Goal: Information Seeking & Learning: Check status

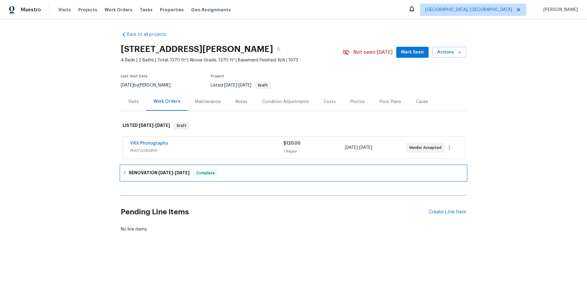
click at [135, 167] on div "RENOVATION 8/13/25 - 9/3/25 Complete" at bounding box center [294, 173] width 346 height 15
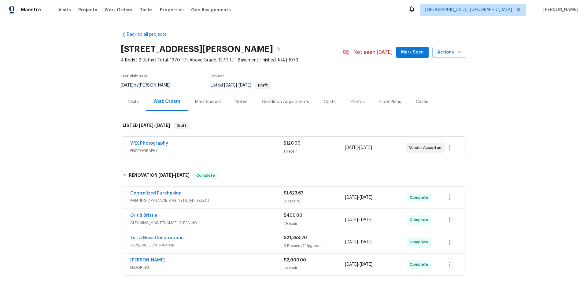
click at [121, 104] on div "Visits" at bounding box center [133, 102] width 25 height 18
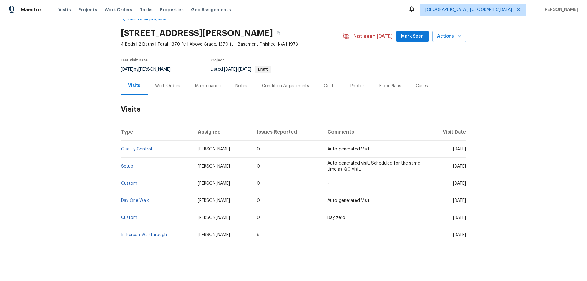
scroll to position [24, 0]
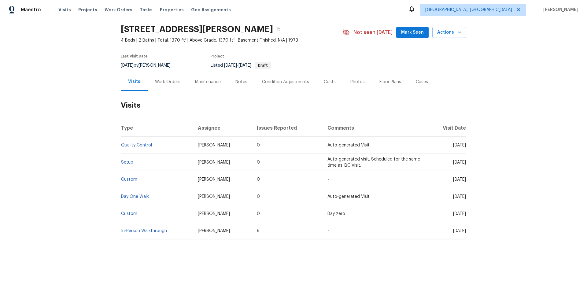
drag, startPoint x: 166, startPoint y: 76, endPoint x: 165, endPoint y: 88, distance: 12.0
click at [166, 79] on div "Work Orders" at bounding box center [167, 82] width 25 height 6
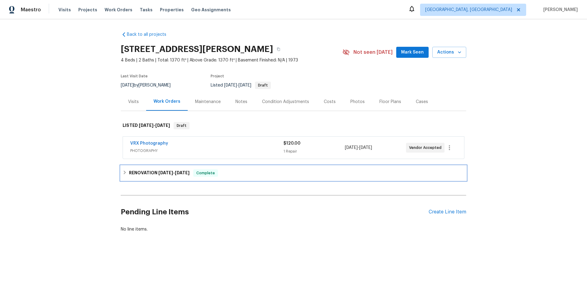
drag, startPoint x: 138, startPoint y: 176, endPoint x: 140, endPoint y: 165, distance: 11.0
click at [137, 175] on h6 "RENOVATION 8/13/25 - 9/3/25" at bounding box center [159, 172] width 61 height 7
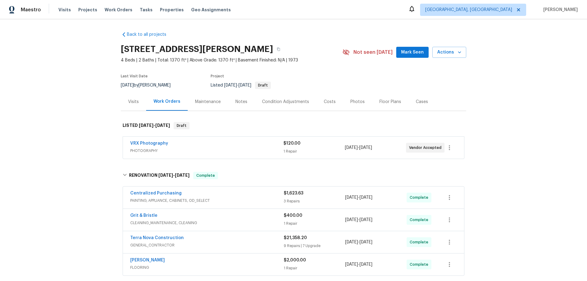
click at [96, 149] on div "Back to all projects 1885 Leon Ave, San Diego, CA 92154 4 Beds | 2 Baths | Tota…" at bounding box center [293, 150] width 587 height 262
click at [85, 141] on div "Back to all projects 1885 Leon Ave, San Diego, CA 92154 4 Beds | 2 Baths | Tota…" at bounding box center [293, 150] width 587 height 262
click at [80, 117] on div "Back to all projects 1885 Leon Ave, San Diego, CA 92154 4 Beds | 2 Baths | Tota…" at bounding box center [293, 150] width 587 height 262
click at [87, 128] on div "Back to all projects 1885 Leon Ave, San Diego, CA 92154 4 Beds | 2 Baths | Tota…" at bounding box center [293, 150] width 587 height 262
click at [65, 127] on div "Back to all projects 1885 Leon Ave, San Diego, CA 92154 4 Beds | 2 Baths | Tota…" at bounding box center [293, 150] width 587 height 262
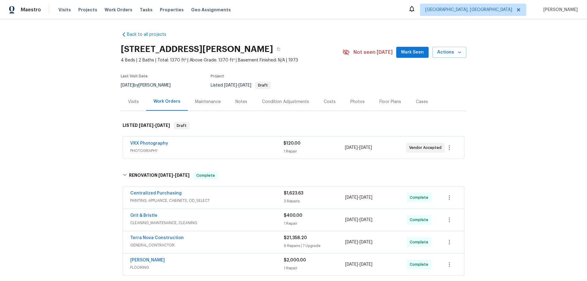
click at [83, 81] on div "Back to all projects 1885 Leon Ave, San Diego, CA 92154 4 Beds | 2 Baths | Tota…" at bounding box center [293, 150] width 587 height 262
click at [61, 116] on div "Back to all projects 1885 Leon Ave, San Diego, CA 92154 4 Beds | 2 Baths | Tota…" at bounding box center [293, 150] width 587 height 262
click at [46, 170] on div "Back to all projects 1885 Leon Ave, San Diego, CA 92154 4 Beds | 2 Baths | Tota…" at bounding box center [293, 150] width 587 height 262
click at [54, 132] on div "Back to all projects 1885 Leon Ave, San Diego, CA 92154 4 Beds | 2 Baths | Tota…" at bounding box center [293, 150] width 587 height 262
click at [107, 140] on div "Back to all projects 1885 Leon Ave, San Diego, CA 92154 4 Beds | 2 Baths | Tota…" at bounding box center [293, 150] width 587 height 262
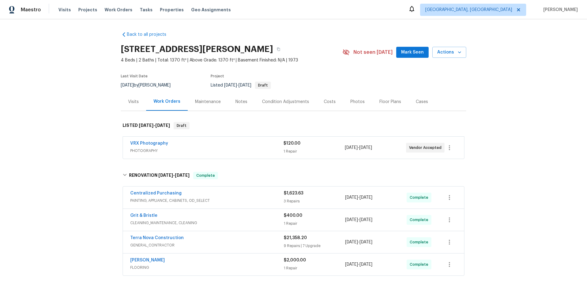
click at [111, 139] on div "Back to all projects 1885 Leon Ave, San Diego, CA 92154 4 Beds | 2 Baths | Tota…" at bounding box center [293, 150] width 587 height 262
click at [82, 94] on div "Back to all projects 1885 Leon Ave, San Diego, CA 92154 4 Beds | 2 Baths | Tota…" at bounding box center [293, 150] width 587 height 262
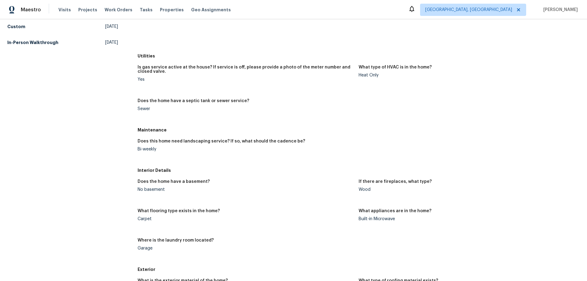
scroll to position [122, 0]
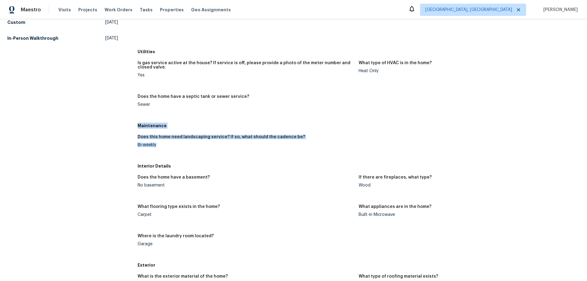
drag, startPoint x: 137, startPoint y: 126, endPoint x: 163, endPoint y: 151, distance: 36.1
click at [163, 151] on div "Maintenance Does this home need landscaping service? If so, what should the cad…" at bounding box center [359, 140] width 442 height 40
drag, startPoint x: 140, startPoint y: 130, endPoint x: 161, endPoint y: 153, distance: 30.5
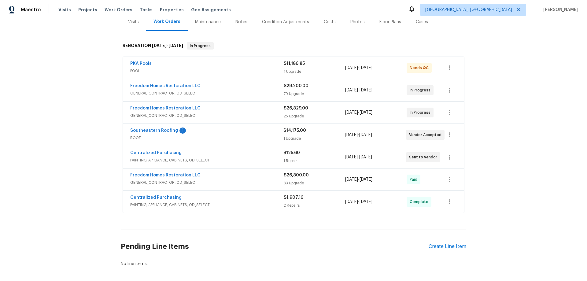
scroll to position [92, 0]
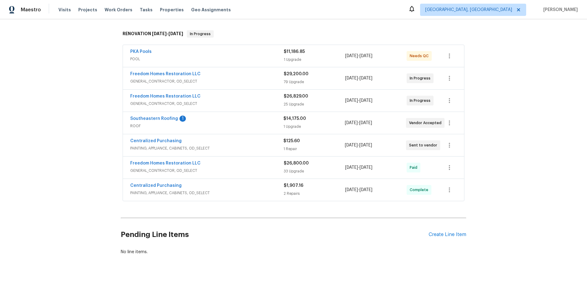
click at [86, 115] on div "Back to all projects 19331 Sandy Springs Cir, Lutz, FL 33558 6 Beds | 3 Baths |…" at bounding box center [293, 150] width 587 height 262
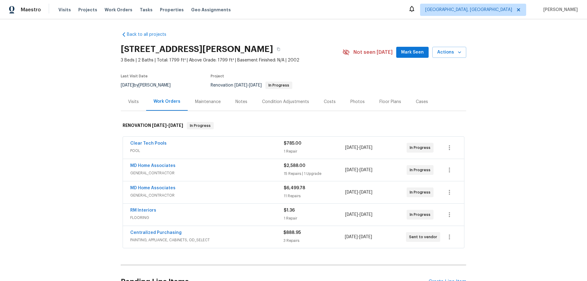
click at [95, 143] on div "Back to all projects 366 Vitorio St, Punta Gorda, FL 33983 3 Beds | 2 Baths | T…" at bounding box center [293, 150] width 587 height 262
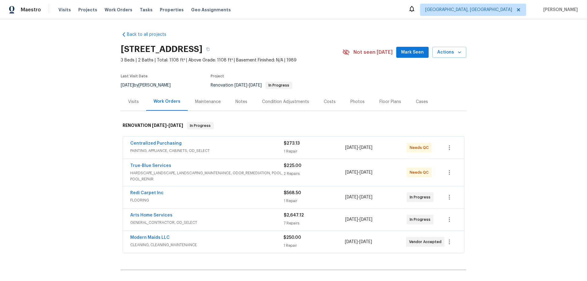
click at [91, 125] on div "Back to all projects 7349 S Avenida Perlina, Tucson, AZ 85746 3 Beds | 2 Baths …" at bounding box center [293, 150] width 587 height 262
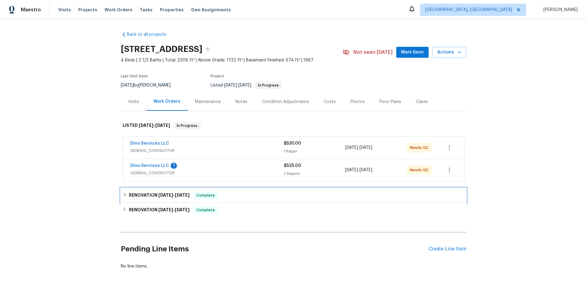
click at [145, 197] on h6 "RENOVATION 7/17/25 - 7/17/25" at bounding box center [159, 195] width 61 height 7
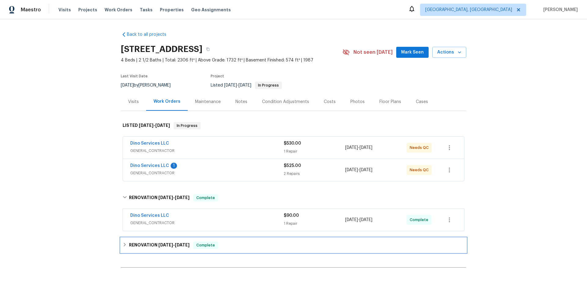
click at [138, 252] on div "RENOVATION 6/12/25 - 6/21/25 Complete" at bounding box center [294, 245] width 346 height 15
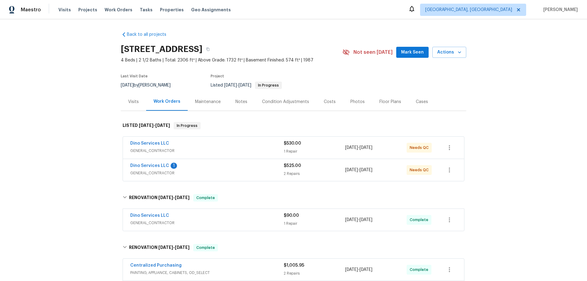
click at [72, 167] on div "Back to all projects 8254 Skirmish Ln, Mechanicsville, VA 23111 4 Beds | 2 1/2 …" at bounding box center [293, 150] width 587 height 262
click at [92, 131] on div "Back to all projects 8254 Skirmish Ln, Mechanicsville, VA 23111 4 Beds | 2 1/2 …" at bounding box center [293, 150] width 587 height 262
click at [71, 134] on div "Back to all projects 8254 Skirmish Ln, Mechanicsville, VA 23111 4 Beds | 2 1/2 …" at bounding box center [293, 150] width 587 height 262
click at [70, 127] on div "Back to all projects 8254 Skirmish Ln, Mechanicsville, VA 23111 4 Beds | 2 1/2 …" at bounding box center [293, 150] width 587 height 262
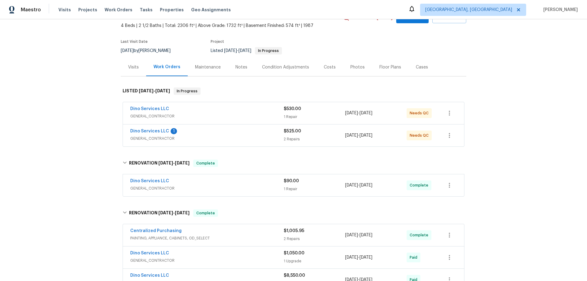
scroll to position [61, 0]
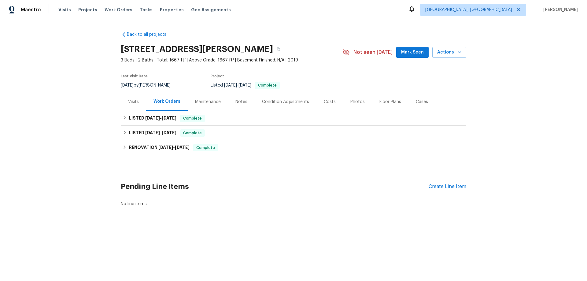
click at [118, 120] on div "Back to all projects 103 Margo Ln, Statesville, NC 28677 3 Beds | 2 Baths | Tot…" at bounding box center [293, 133] width 587 height 229
click at [128, 110] on div "Visits" at bounding box center [133, 102] width 25 height 18
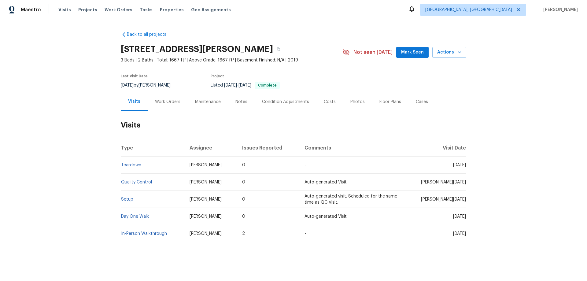
click at [155, 108] on div "Work Orders" at bounding box center [168, 102] width 40 height 18
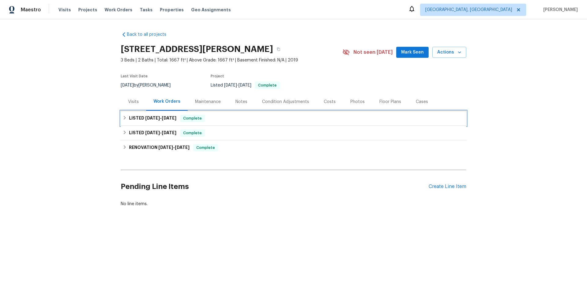
drag, startPoint x: 139, startPoint y: 123, endPoint x: 142, endPoint y: 134, distance: 11.3
click at [139, 124] on div "LISTED 7/17/25 - 8/12/25 Complete" at bounding box center [294, 118] width 346 height 15
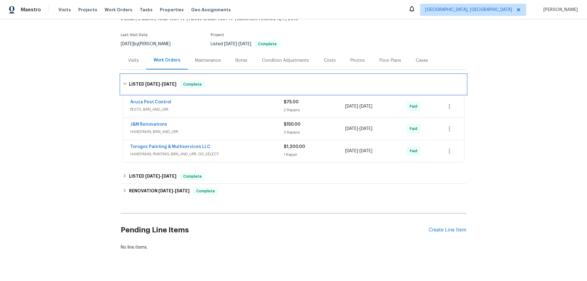
scroll to position [43, 0]
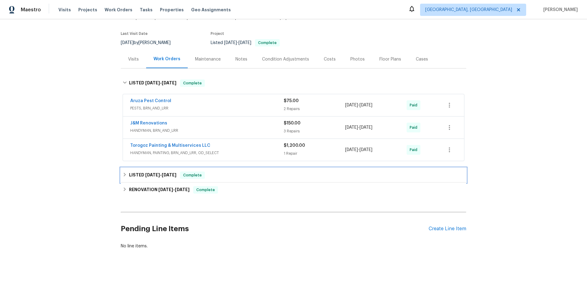
click at [137, 173] on h6 "LISTED 6/11/25 - 6/12/25" at bounding box center [152, 175] width 47 height 7
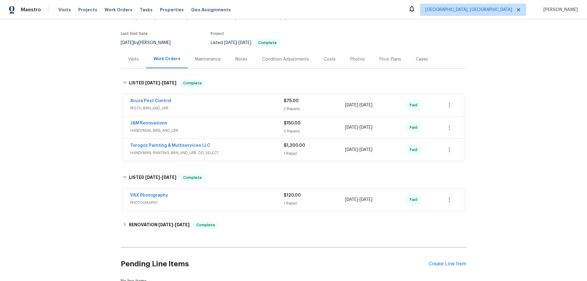
click at [127, 235] on div "Back to all projects 103 Margo Ln, Statesville, NC 28677 3 Beds | 2 Baths | Tot…" at bounding box center [294, 136] width 346 height 305
click at [137, 228] on h6 "RENOVATION 6/2/25 - 6/8/25" at bounding box center [159, 224] width 61 height 7
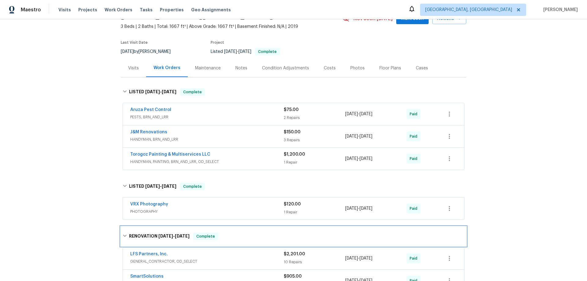
scroll to position [0, 0]
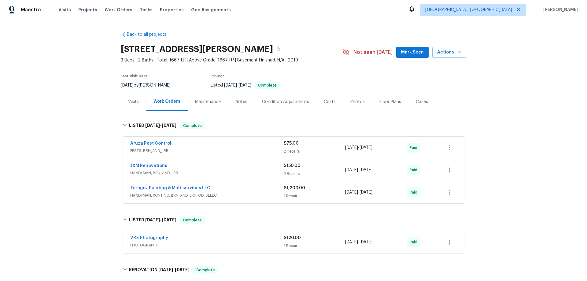
click at [86, 132] on div "Back to all projects 103 Margo Ln, Statesville, NC 28677 3 Beds | 2 Baths | Tot…" at bounding box center [293, 150] width 587 height 262
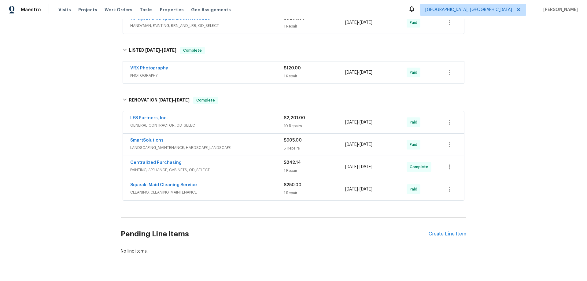
click at [64, 117] on div "Back to all projects 103 Margo Ln, Statesville, NC 28677 3 Beds | 2 Baths | Tot…" at bounding box center [293, 150] width 587 height 262
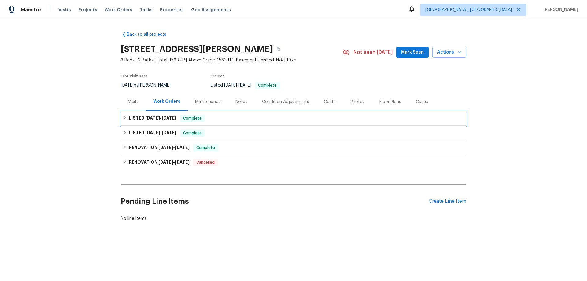
click at [128, 113] on div "LISTED 7/11/25 - 7/14/25 Complete" at bounding box center [294, 118] width 346 height 15
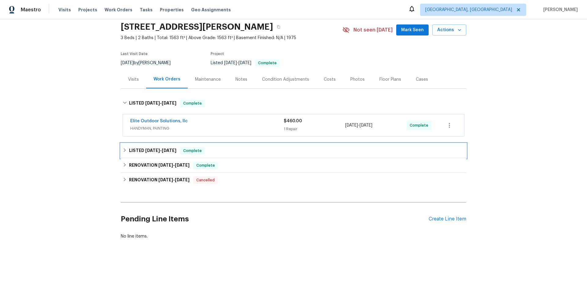
click at [130, 149] on h6 "LISTED 6/6/25 - 6/21/25" at bounding box center [152, 150] width 47 height 7
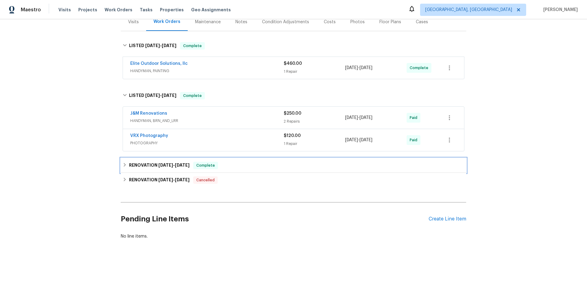
click at [129, 164] on h6 "RENOVATION 5/16/25 - 7/1/25" at bounding box center [159, 165] width 61 height 7
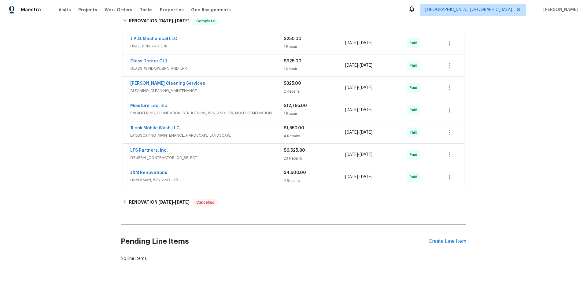
drag, startPoint x: 127, startPoint y: 230, endPoint x: 125, endPoint y: 219, distance: 11.2
click at [127, 228] on h2 "Pending Line Items" at bounding box center [275, 241] width 308 height 28
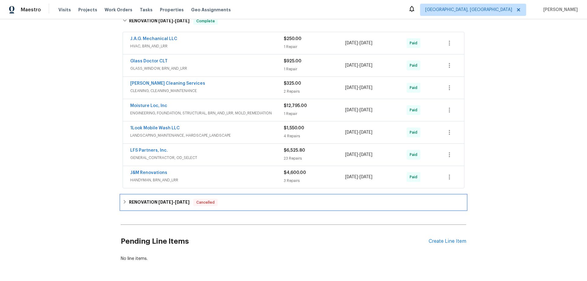
drag, startPoint x: 120, startPoint y: 198, endPoint x: 121, endPoint y: 202, distance: 4.1
click at [121, 198] on div "RENOVATION 8/19/24 - 8/19/24 Cancelled" at bounding box center [294, 202] width 346 height 15
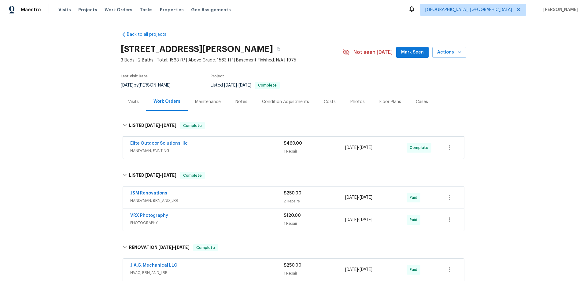
click at [74, 112] on div "Back to all projects 132 Windy Hill Rd, Statesville, NC 28625 3 Beds | 2 Baths …" at bounding box center [293, 150] width 587 height 262
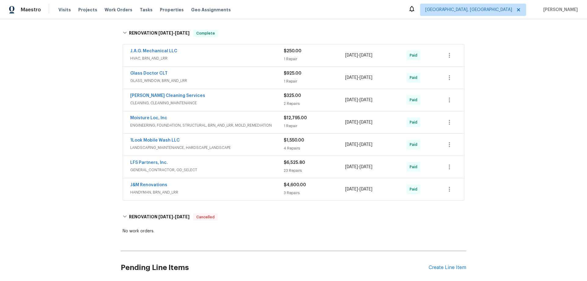
click at [76, 111] on div "Back to all projects 132 Windy Hill Rd, Statesville, NC 28625 3 Beds | 2 Baths …" at bounding box center [293, 150] width 587 height 262
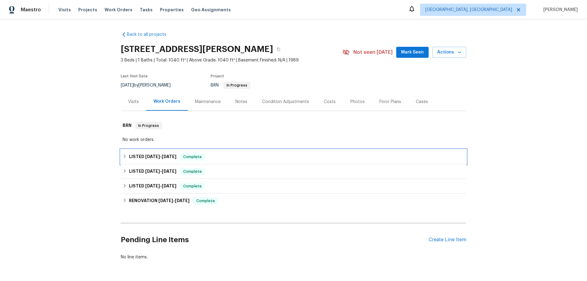
click at [146, 159] on h6 "LISTED 8/22/25 - 8/29/25" at bounding box center [152, 156] width 47 height 7
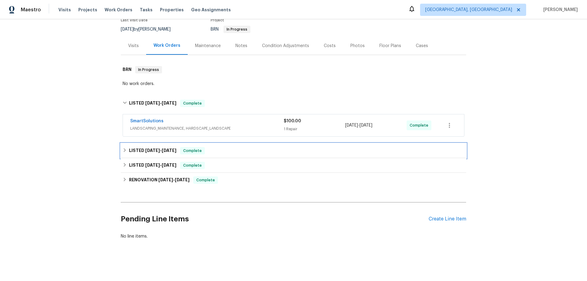
click at [147, 152] on div "LISTED 7/21/25 - 7/25/25 Complete" at bounding box center [294, 150] width 346 height 15
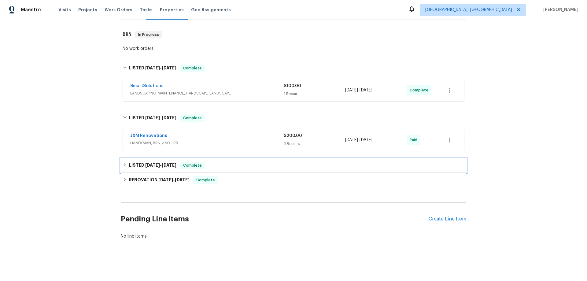
click at [141, 162] on h6 "LISTED 6/7/25 - 6/9/25" at bounding box center [152, 165] width 47 height 7
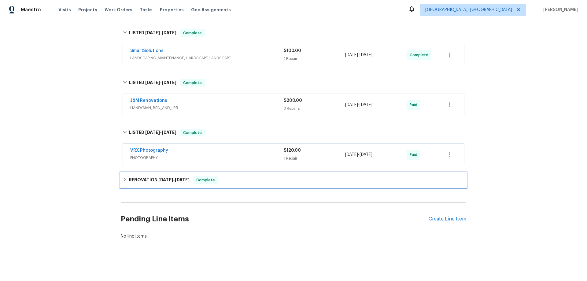
click at [141, 176] on h6 "RENOVATION 5/16/25 - 6/4/25" at bounding box center [159, 179] width 61 height 7
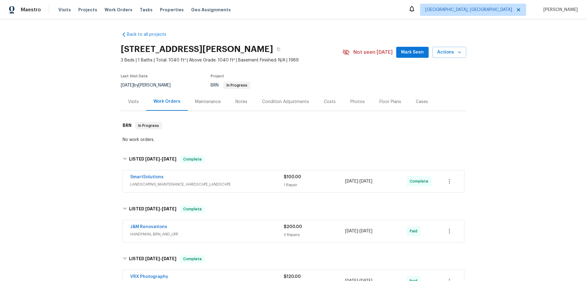
click at [71, 113] on div "Back to all projects 908 McCollough St, Statesville, NC 28677 3 Beds | 1 Baths …" at bounding box center [293, 150] width 587 height 262
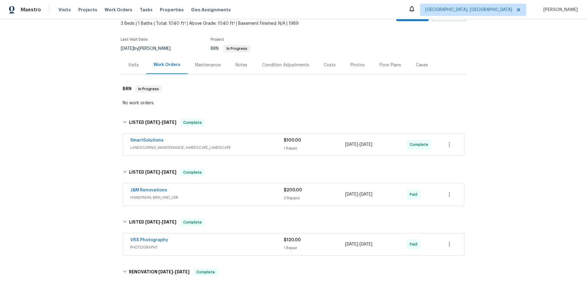
scroll to position [317, 0]
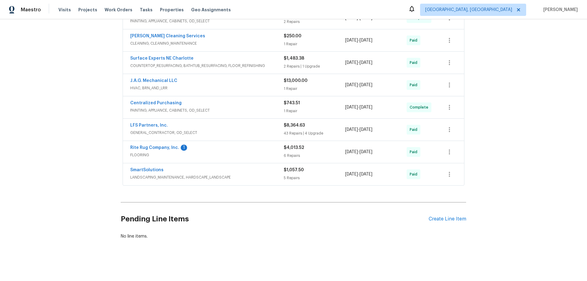
click at [86, 116] on div "Back to all projects 908 McCollough St, Statesville, NC 28677 3 Beds | 1 Baths …" at bounding box center [293, 150] width 587 height 262
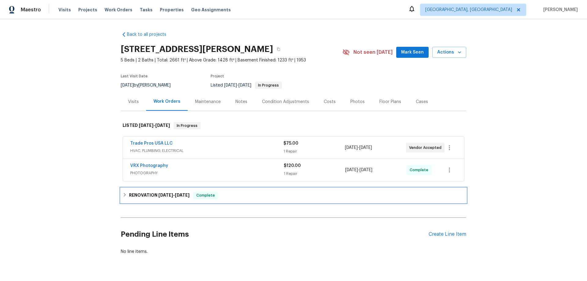
click at [129, 195] on h6 "RENOVATION 8/1/25 - 8/27/25" at bounding box center [159, 195] width 61 height 7
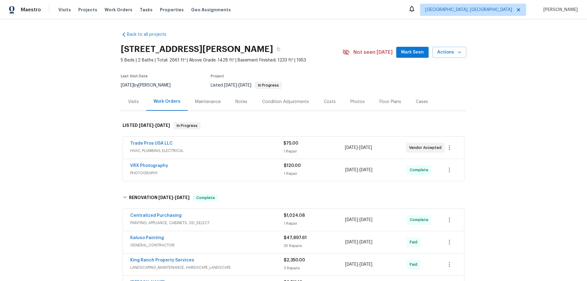
click at [82, 106] on div "Back to all projects 3965 S 2225 W, Roy, UT 84067 5 Beds | 2 Baths | Total: 266…" at bounding box center [293, 150] width 587 height 262
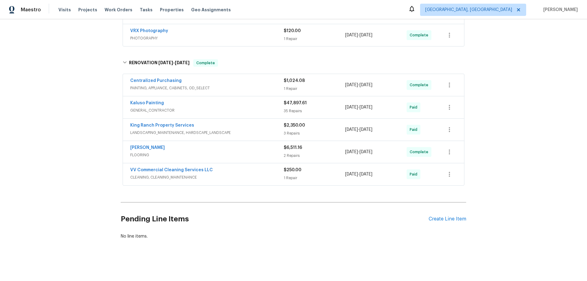
click at [75, 96] on div "Back to all projects 3965 S 2225 W, Roy, UT 84067 5 Beds | 2 Baths | Total: 266…" at bounding box center [293, 150] width 587 height 262
click at [78, 119] on div "Back to all projects 3965 S 2225 W, Roy, UT 84067 5 Beds | 2 Baths | Total: 266…" at bounding box center [293, 150] width 587 height 262
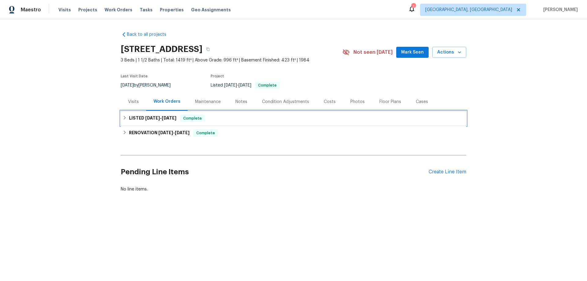
click at [145, 120] on span "[DATE]" at bounding box center [152, 118] width 15 height 4
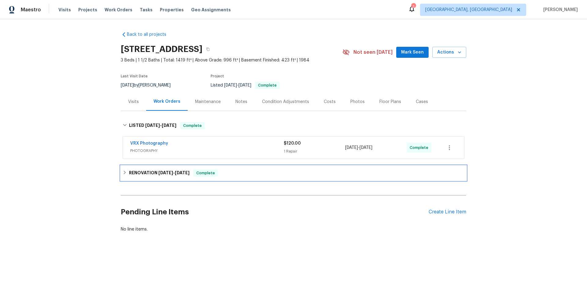
click at [135, 170] on h6 "RENOVATION [DATE] - [DATE]" at bounding box center [159, 172] width 61 height 7
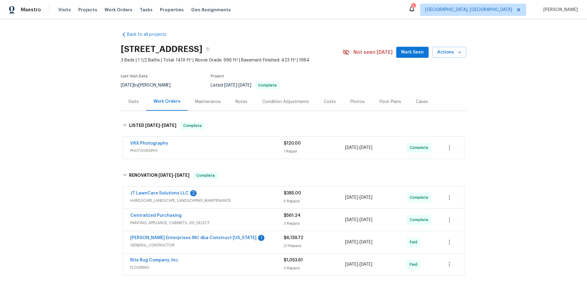
click at [80, 102] on div "Back to all projects [STREET_ADDRESS] 3 Beds | 1 1/2 Baths | Total: 1419 ft² | …" at bounding box center [293, 150] width 587 height 262
click at [54, 106] on div "Back to all projects [STREET_ADDRESS] 3 Beds | 1 1/2 Baths | Total: 1419 ft² | …" at bounding box center [293, 150] width 587 height 262
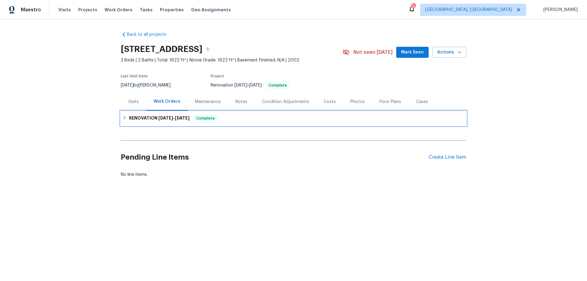
drag, startPoint x: 144, startPoint y: 116, endPoint x: 91, endPoint y: 103, distance: 54.2
click at [144, 116] on h6 "RENOVATION 8/14/25 - 8/27/25" at bounding box center [159, 118] width 61 height 7
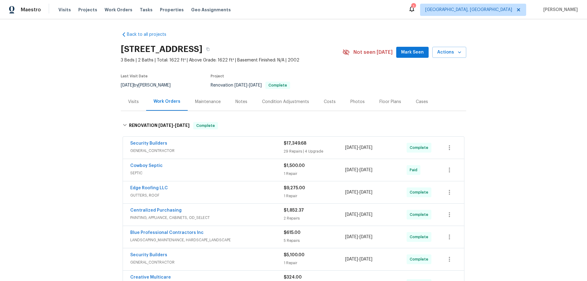
click at [66, 74] on div "Back to all projects 201 Cedar Rock Trce, Athens, GA 30605 3 Beds | 2 Baths | T…" at bounding box center [293, 150] width 587 height 262
click at [71, 109] on div "Back to all projects 201 Cedar Rock Trce, Athens, GA 30605 3 Beds | 2 Baths | T…" at bounding box center [293, 150] width 587 height 262
click at [70, 148] on div "Back to all projects 201 Cedar Rock Trce, Athens, GA 30605 3 Beds | 2 Baths | T…" at bounding box center [293, 150] width 587 height 262
click at [92, 99] on div "Back to all projects 201 Cedar Rock Trce, Athens, GA 30605 3 Beds | 2 Baths | T…" at bounding box center [293, 150] width 587 height 262
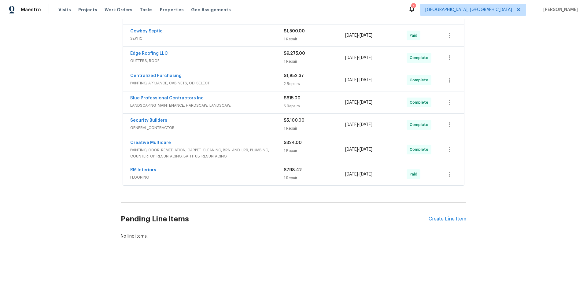
click at [87, 89] on div "Back to all projects 201 Cedar Rock Trce, Athens, GA 30605 3 Beds | 2 Baths | T…" at bounding box center [293, 150] width 587 height 262
click at [53, 154] on div "Back to all projects 201 Cedar Rock Trce, Athens, GA 30605 3 Beds | 2 Baths | T…" at bounding box center [293, 150] width 587 height 262
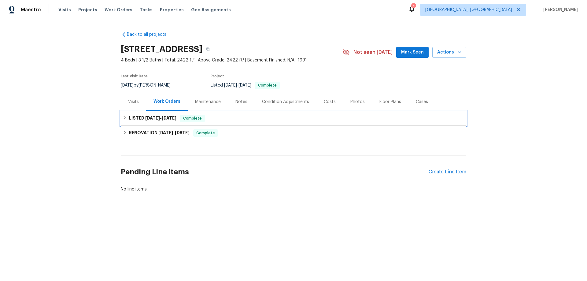
drag, startPoint x: 150, startPoint y: 120, endPoint x: 159, endPoint y: 150, distance: 31.8
click at [150, 122] on div "LISTED 9/3/25 - 9/4/25 Complete" at bounding box center [294, 118] width 346 height 15
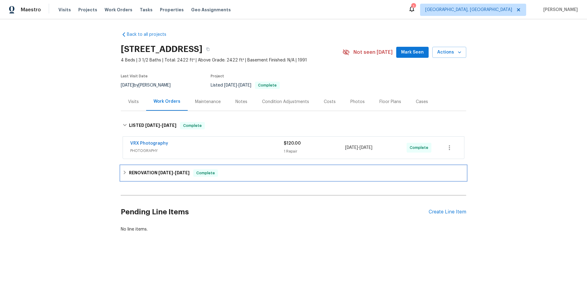
click at [157, 168] on div "RENOVATION 8/18/25 - 9/3/25 Complete" at bounding box center [294, 173] width 346 height 15
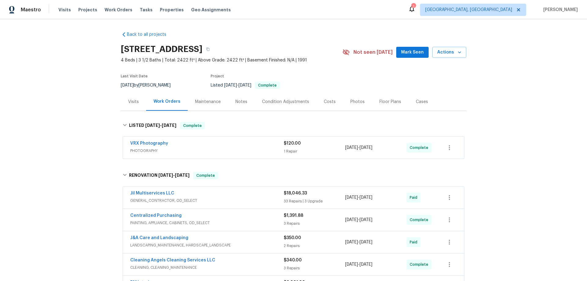
click at [87, 117] on div "Back to all projects 7001 Oakridge Dr, Lexington, NC 27295 4 Beds | 3 1/2 Baths…" at bounding box center [293, 150] width 587 height 262
click at [96, 103] on div "Back to all projects 7001 Oakridge Dr, Lexington, NC 27295 4 Beds | 3 1/2 Baths…" at bounding box center [293, 150] width 587 height 262
click at [77, 104] on div "Back to all projects 7001 Oakridge Dr, Lexington, NC 27295 4 Beds | 3 1/2 Baths…" at bounding box center [293, 150] width 587 height 262
click at [84, 67] on div "Back to all projects 7001 Oakridge Dr, Lexington, NC 27295 4 Beds | 3 1/2 Baths…" at bounding box center [293, 150] width 587 height 262
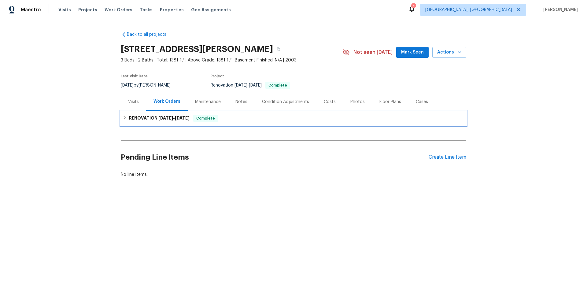
click at [132, 124] on div "RENOVATION [DATE] - [DATE] Complete" at bounding box center [294, 118] width 346 height 15
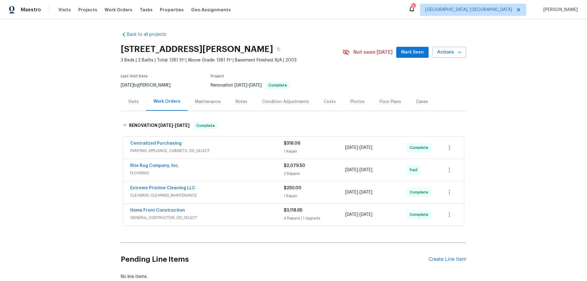
click at [77, 143] on div "Back to all projects [STREET_ADDRESS][PERSON_NAME] 3 Beds | 2 Baths | Total: 13…" at bounding box center [293, 150] width 587 height 262
click at [83, 148] on div "Back to all projects [STREET_ADDRESS][PERSON_NAME] 3 Beds | 2 Baths | Total: 13…" at bounding box center [293, 150] width 587 height 262
